Goal: Transaction & Acquisition: Subscribe to service/newsletter

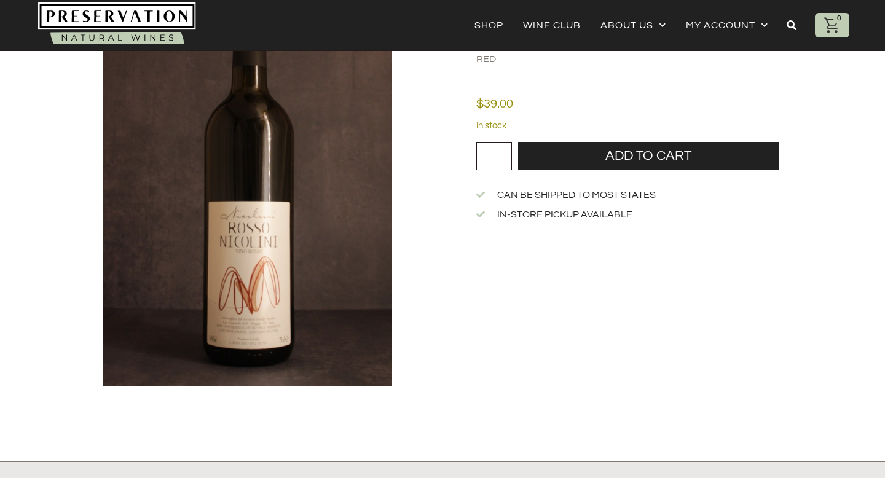
scroll to position [145, 0]
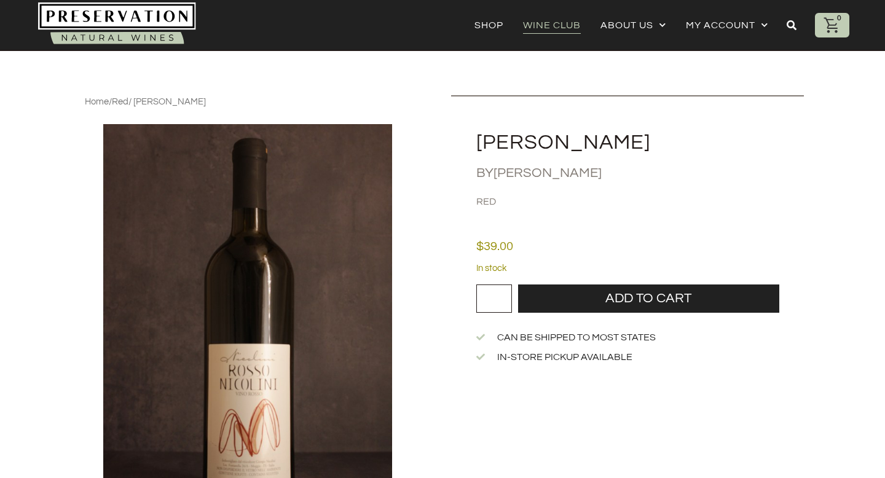
click at [555, 17] on link "Wine Club" at bounding box center [552, 25] width 58 height 17
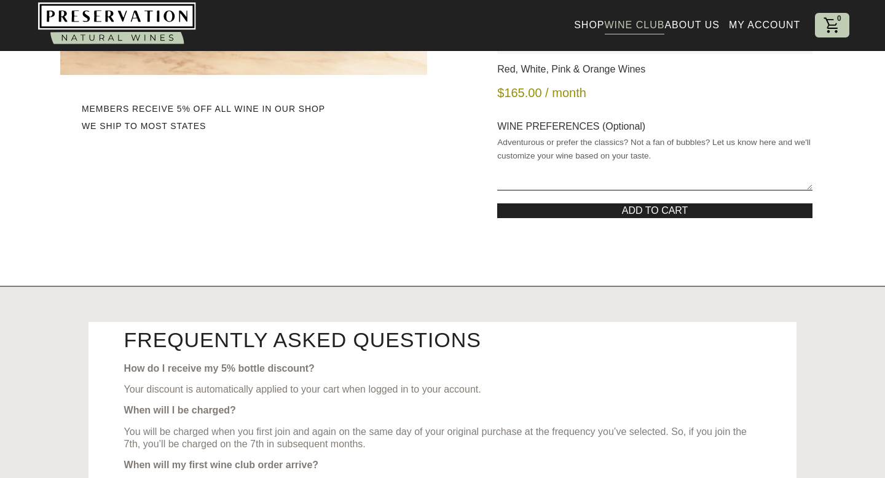
scroll to position [285, 0]
